Goal: Communication & Community: Answer question/provide support

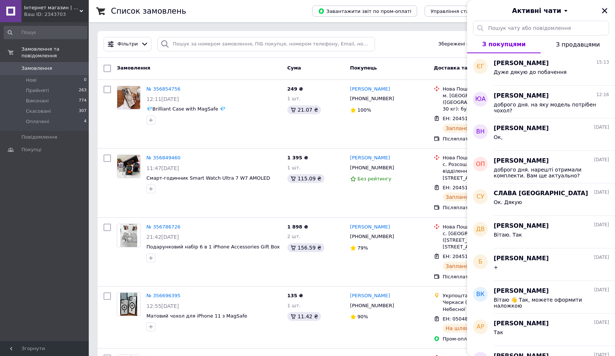
click at [603, 11] on icon "Закрити" at bounding box center [605, 10] width 7 height 7
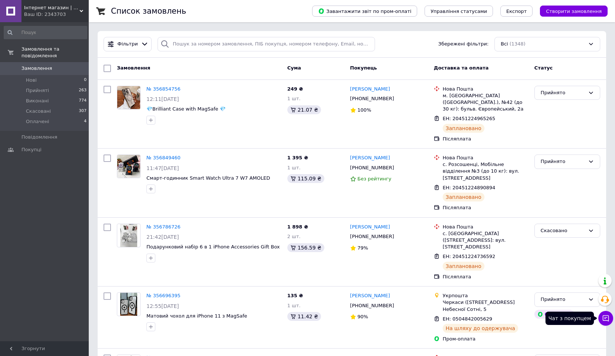
click at [609, 324] on button "Чат з покупцем" at bounding box center [606, 318] width 15 height 15
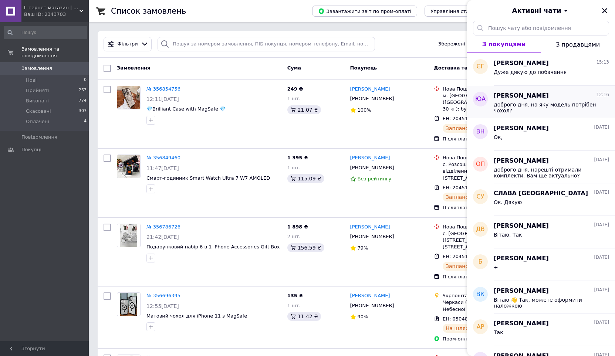
click at [558, 113] on span "доброго дня. на яку модель потрібен чохол?" at bounding box center [546, 108] width 105 height 12
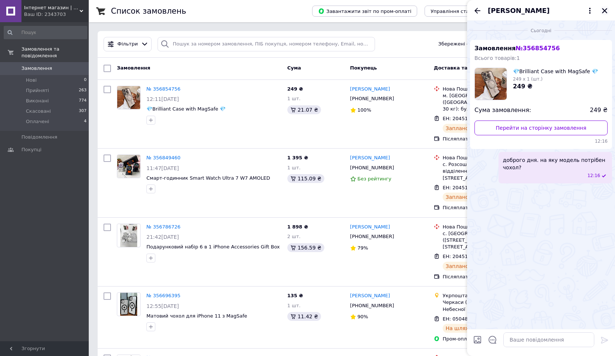
click at [604, 6] on button "Закрити" at bounding box center [604, 10] width 9 height 9
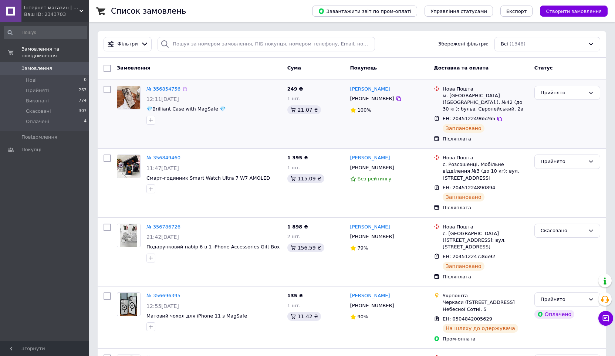
click at [170, 87] on link "№ 356854756" at bounding box center [164, 89] width 34 height 6
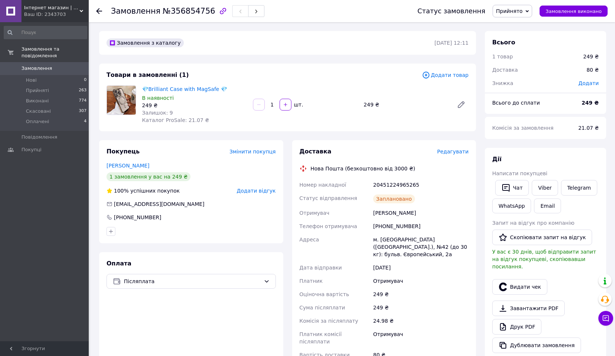
click at [170, 87] on link "💎Brilliant Case with MagSafe 💎" at bounding box center [184, 89] width 85 height 6
click at [100, 13] on icon at bounding box center [99, 11] width 6 height 6
